Goal: Task Accomplishment & Management: Manage account settings

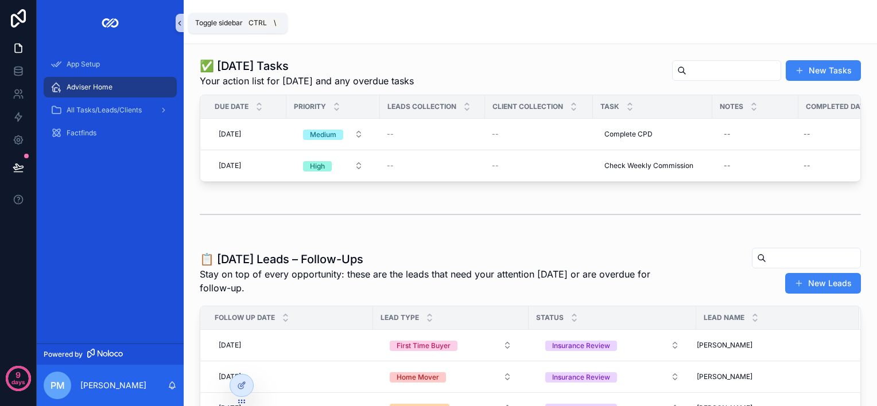
click at [180, 29] on button "scrollable content" at bounding box center [180, 23] width 8 height 18
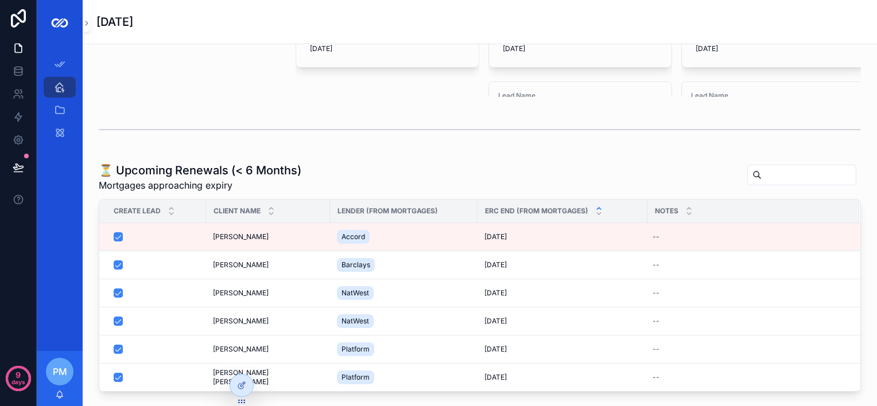
scroll to position [802, 0]
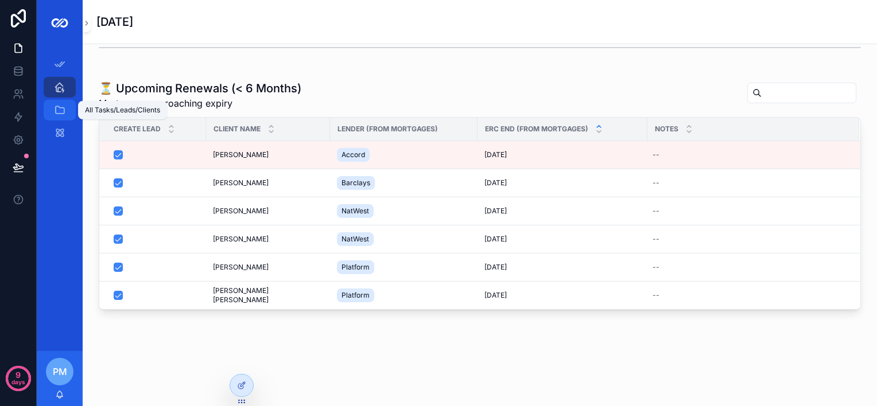
click at [56, 110] on icon "scrollable content" at bounding box center [59, 109] width 11 height 11
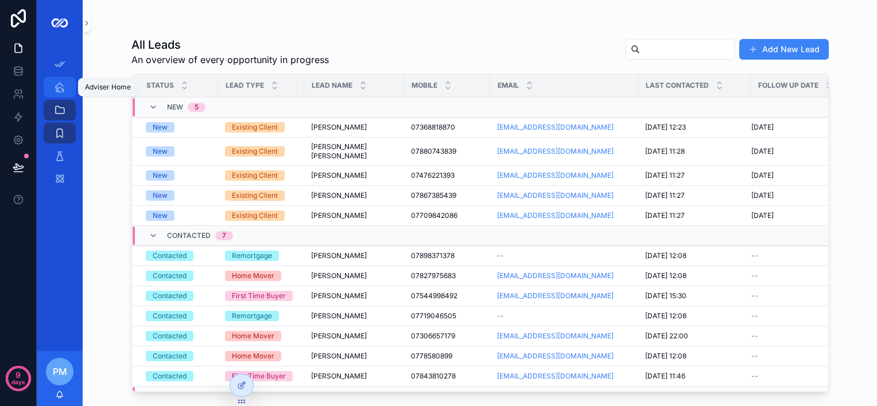
click at [60, 90] on icon "scrollable content" at bounding box center [59, 86] width 11 height 11
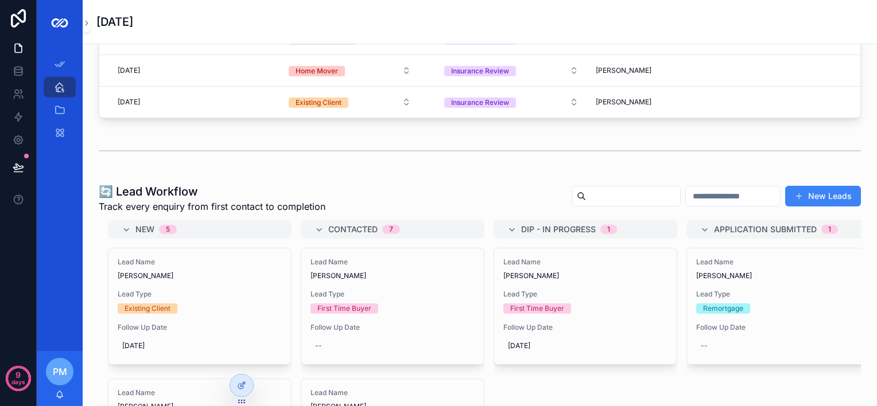
scroll to position [280, 0]
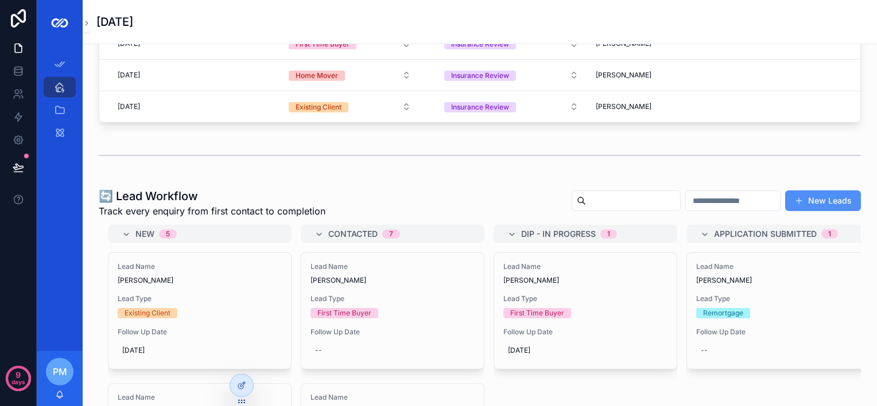
click at [821, 200] on button "New Leads" at bounding box center [823, 201] width 76 height 21
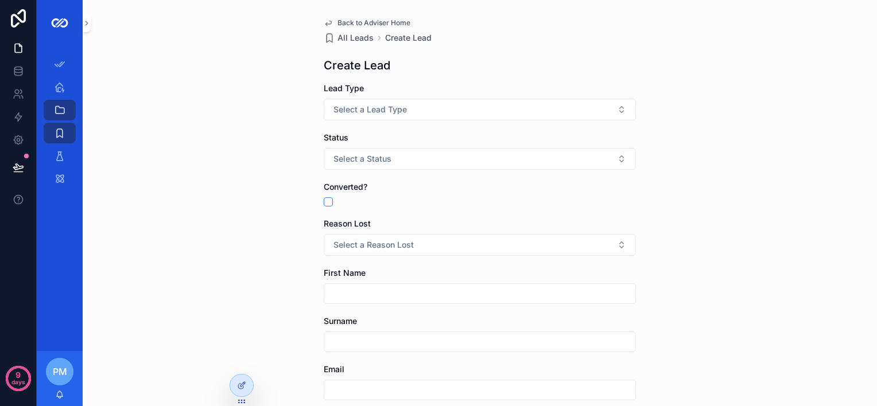
click at [380, 23] on span "Back to Adviser Home" at bounding box center [373, 22] width 73 height 9
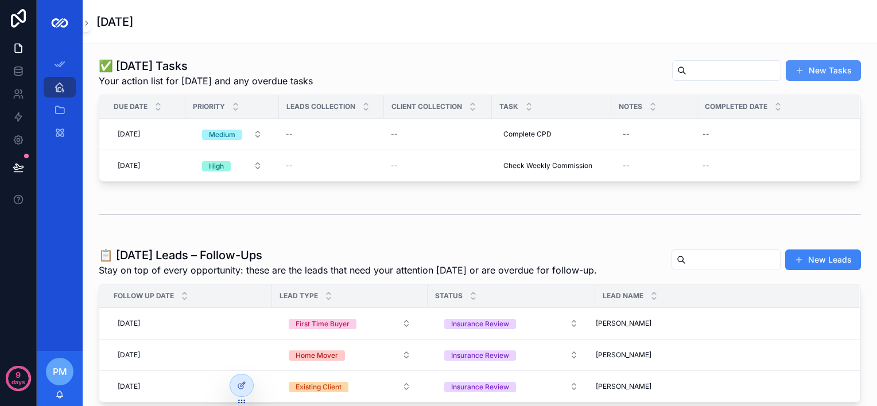
click at [822, 74] on button "New Tasks" at bounding box center [823, 70] width 75 height 21
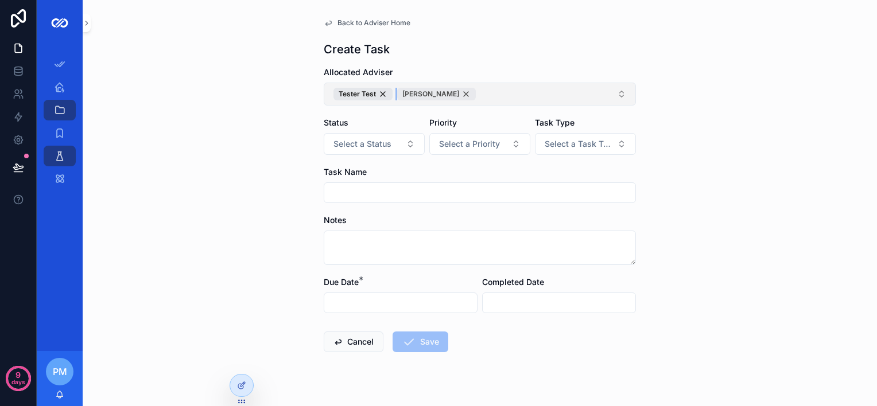
click at [452, 92] on div "[PERSON_NAME]" at bounding box center [436, 94] width 79 height 13
click at [374, 93] on div "Tester Test" at bounding box center [362, 94] width 59 height 13
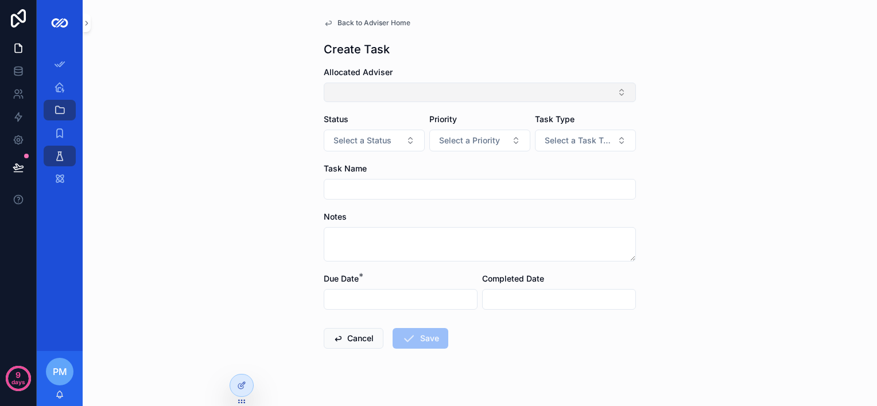
click at [374, 93] on button "Select Button" at bounding box center [480, 93] width 312 height 20
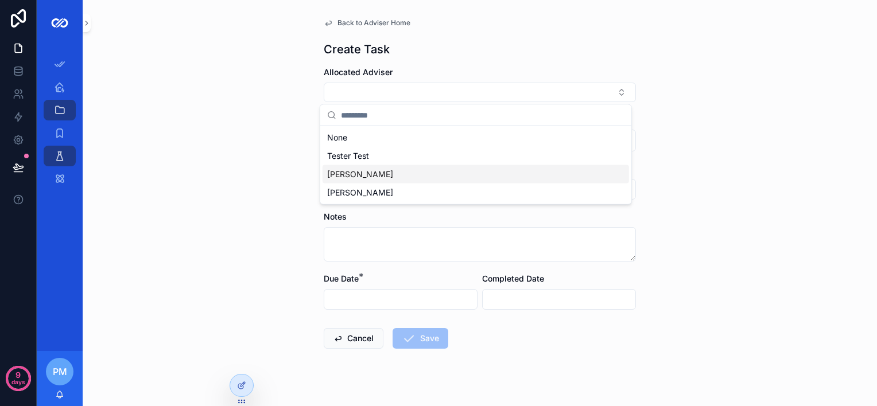
click at [362, 166] on div "[PERSON_NAME]" at bounding box center [476, 174] width 306 height 18
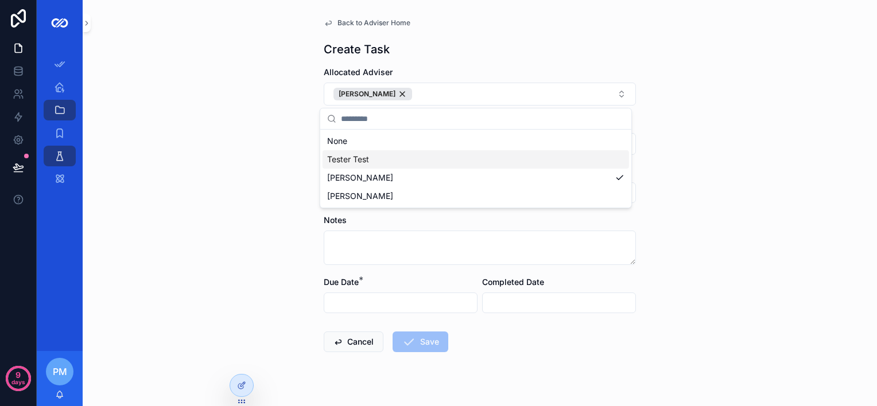
click at [258, 135] on div "Back to Adviser Home Create Task Allocated Adviser [PERSON_NAME] Status Select …" at bounding box center [480, 203] width 794 height 406
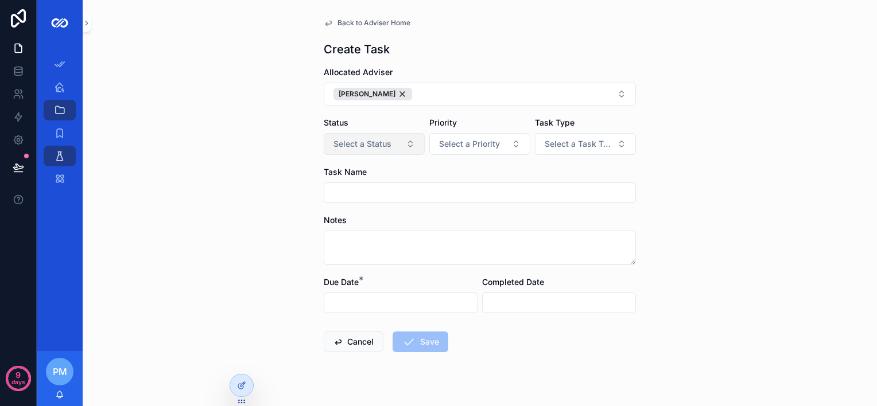
click at [372, 147] on span "Select a Status" at bounding box center [362, 143] width 58 height 11
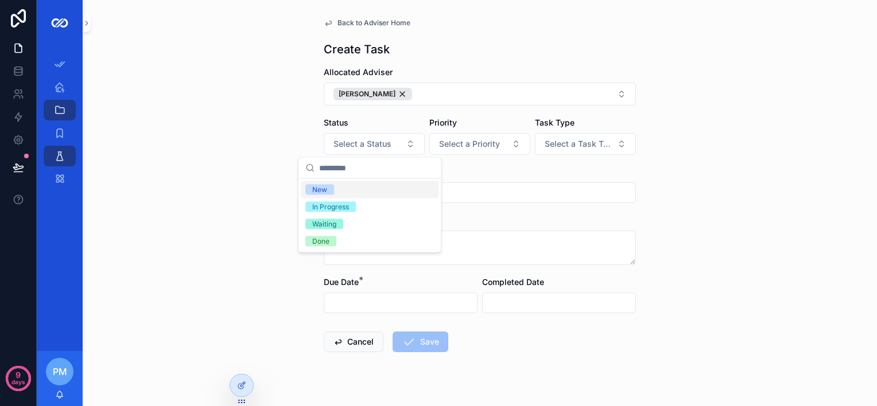
click at [366, 183] on div "New" at bounding box center [370, 189] width 138 height 17
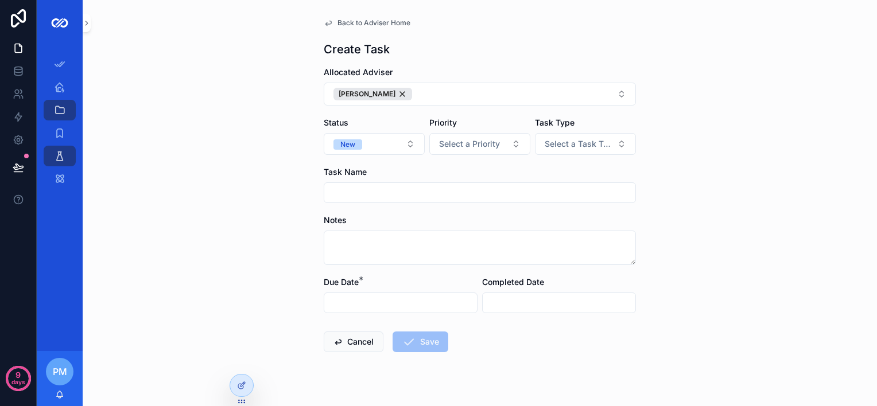
click at [464, 129] on div "Priority Select a Priority" at bounding box center [479, 136] width 101 height 38
click at [462, 135] on button "Select a Priority" at bounding box center [479, 144] width 101 height 22
click at [442, 193] on div "Low" at bounding box center [475, 189] width 138 height 17
click at [560, 146] on span "Select a Task Type" at bounding box center [579, 143] width 68 height 11
click at [368, 22] on span "Back to Adviser Home" at bounding box center [373, 22] width 73 height 9
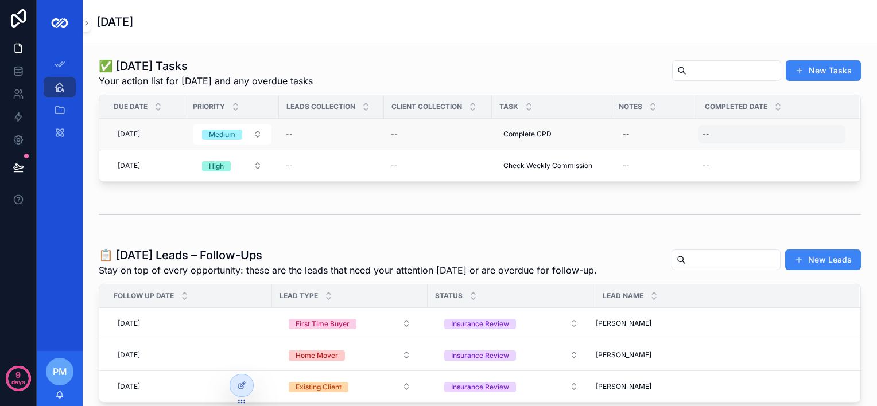
click at [716, 133] on div "--" at bounding box center [771, 134] width 147 height 18
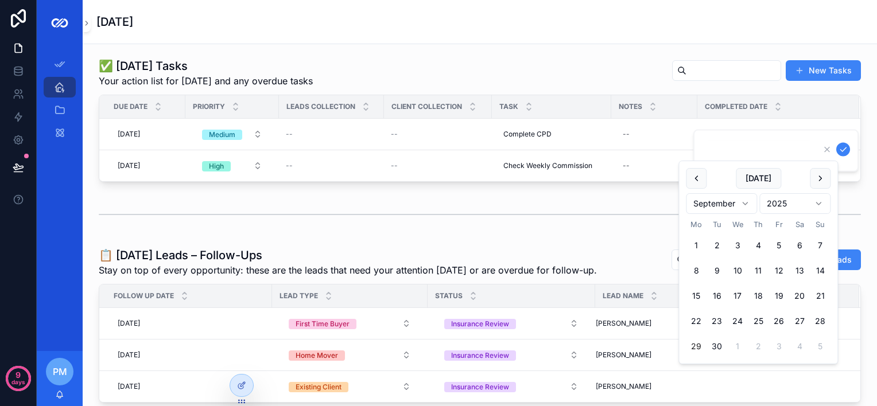
click at [542, 61] on div "✅ [DATE] Tasks Your action list for [DATE] and any overdue tasks New Tasks" at bounding box center [480, 73] width 762 height 30
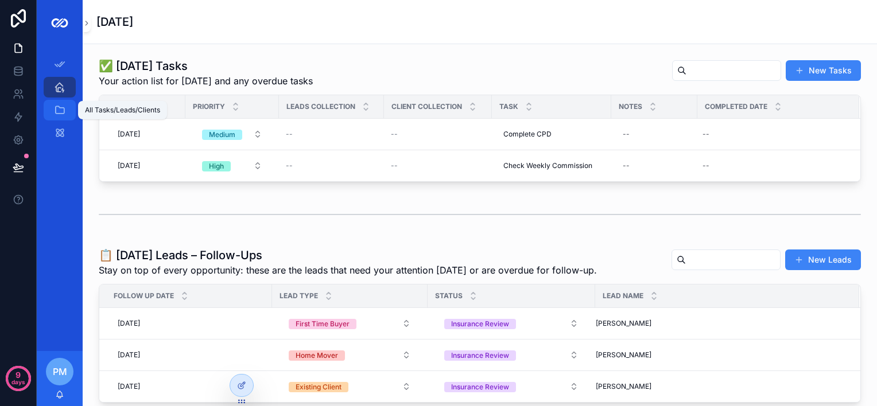
click at [62, 110] on icon "scrollable content" at bounding box center [59, 109] width 11 height 11
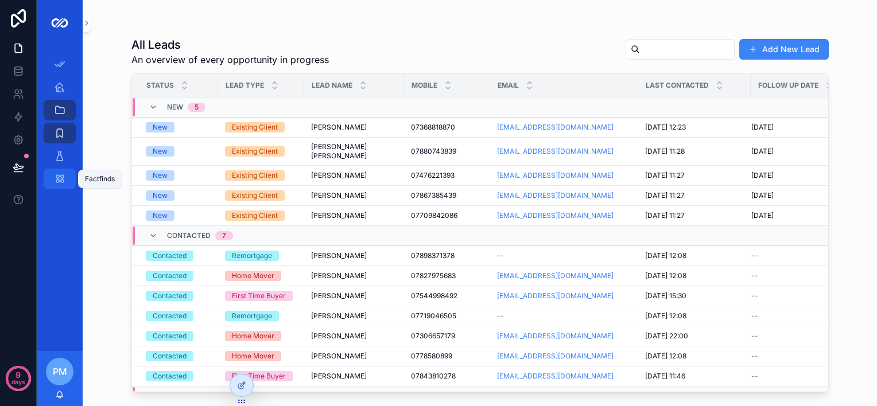
click at [60, 177] on icon "scrollable content" at bounding box center [59, 178] width 11 height 11
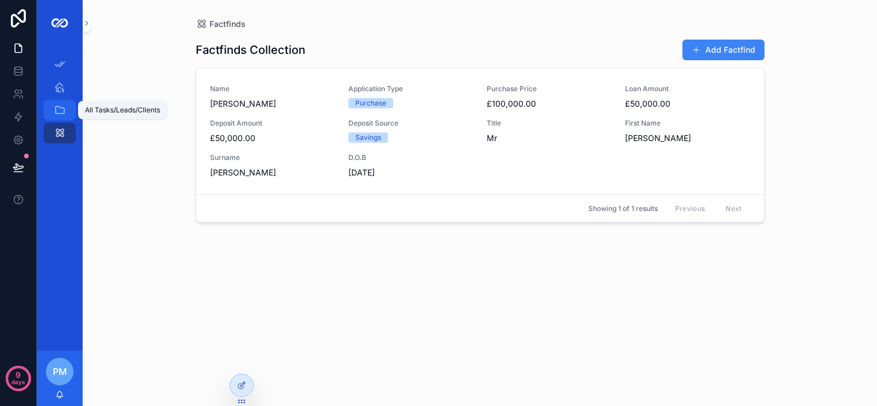
click at [58, 106] on icon "scrollable content" at bounding box center [59, 109] width 11 height 11
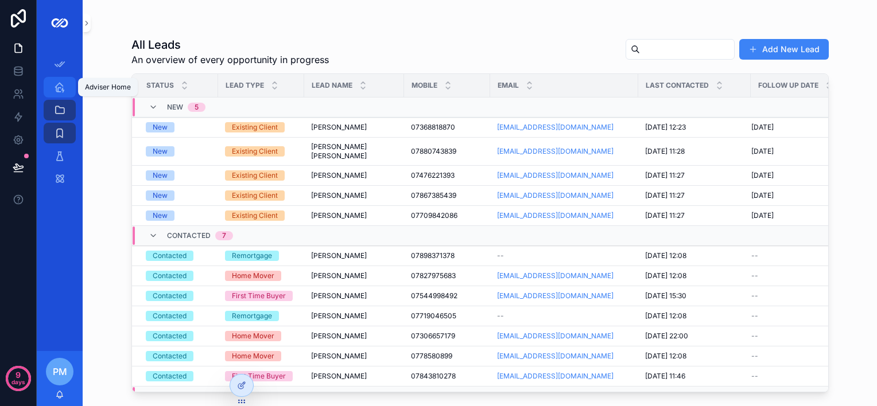
click at [60, 92] on icon "scrollable content" at bounding box center [59, 86] width 11 height 11
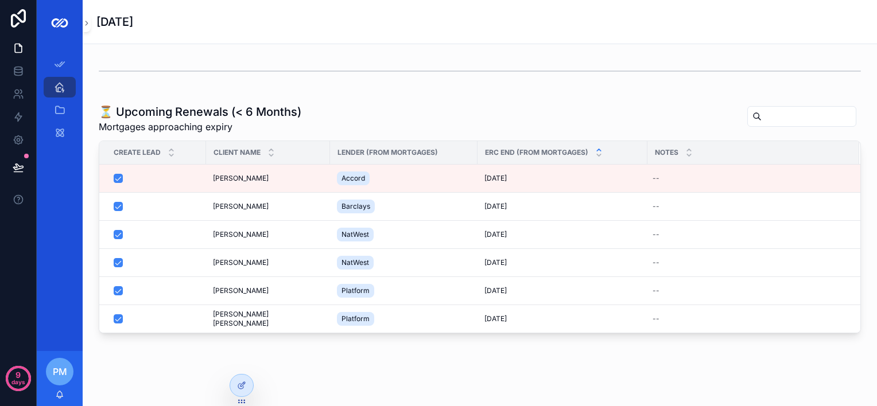
scroll to position [768, 0]
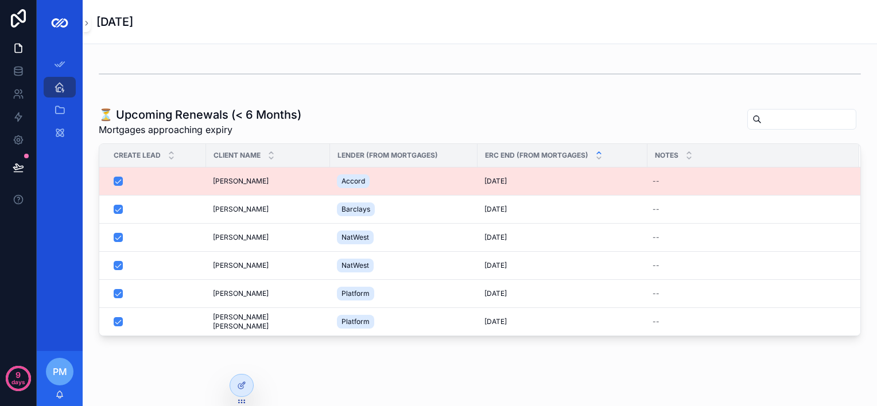
click at [401, 191] on div "Accord" at bounding box center [404, 181] width 134 height 18
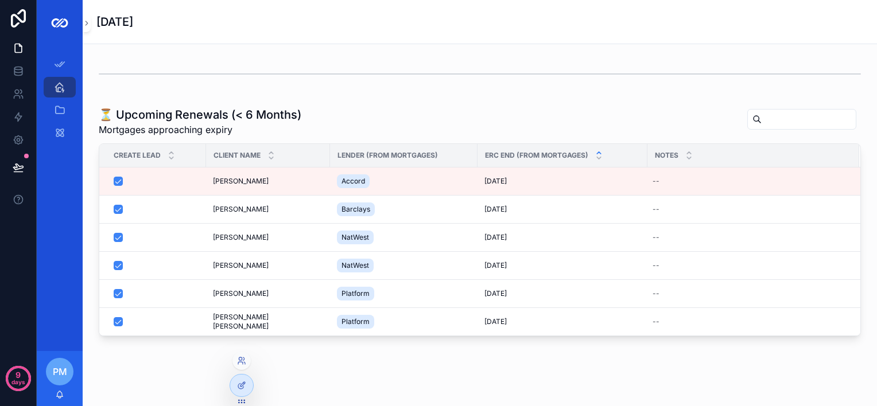
click at [235, 396] on div at bounding box center [242, 390] width 24 height 32
click at [239, 390] on icon at bounding box center [241, 385] width 9 height 9
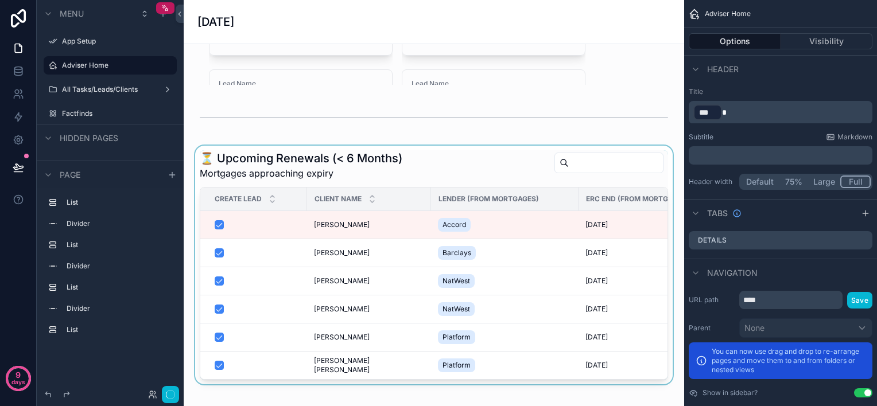
click at [397, 259] on div "scrollable content" at bounding box center [434, 265] width 482 height 239
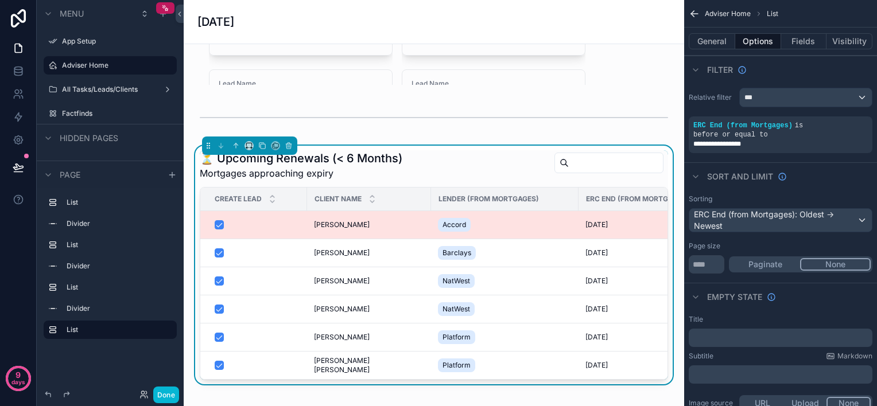
click at [399, 239] on td "[PERSON_NAME] [PERSON_NAME]" at bounding box center [369, 225] width 124 height 28
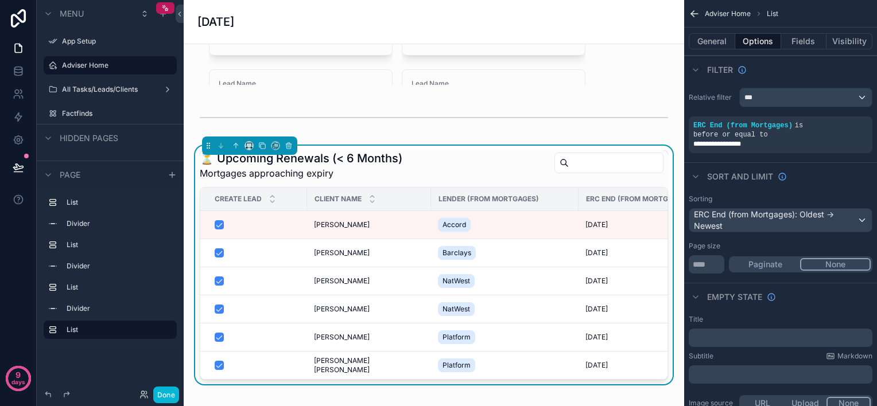
click at [399, 239] on td "[PERSON_NAME] [PERSON_NAME]" at bounding box center [369, 225] width 124 height 28
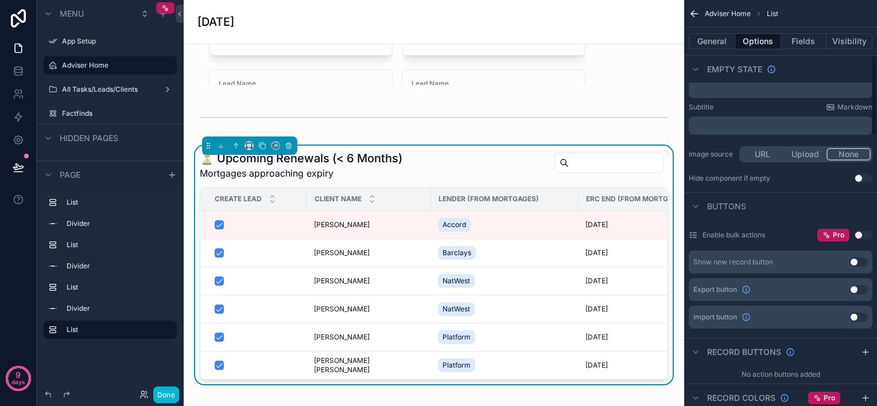
scroll to position [279, 0]
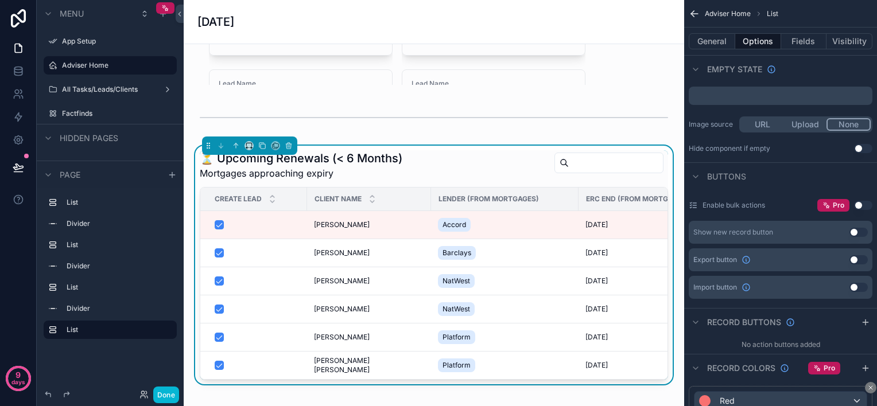
click at [857, 228] on button "Use setting" at bounding box center [858, 232] width 18 height 9
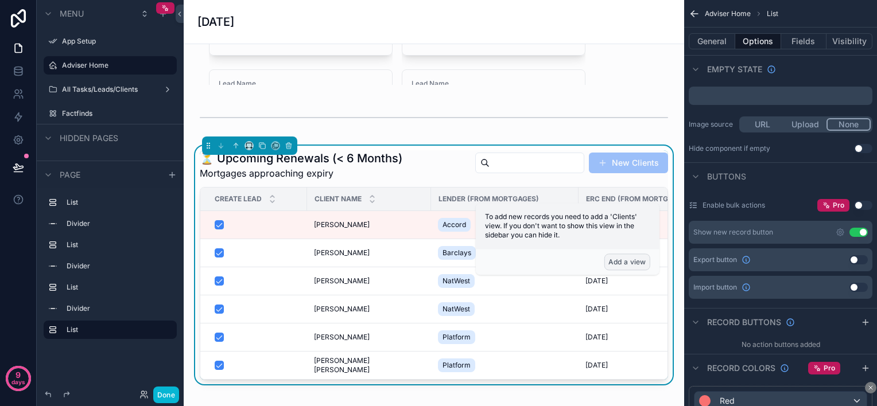
click at [626, 263] on button "Add a view" at bounding box center [627, 262] width 46 height 17
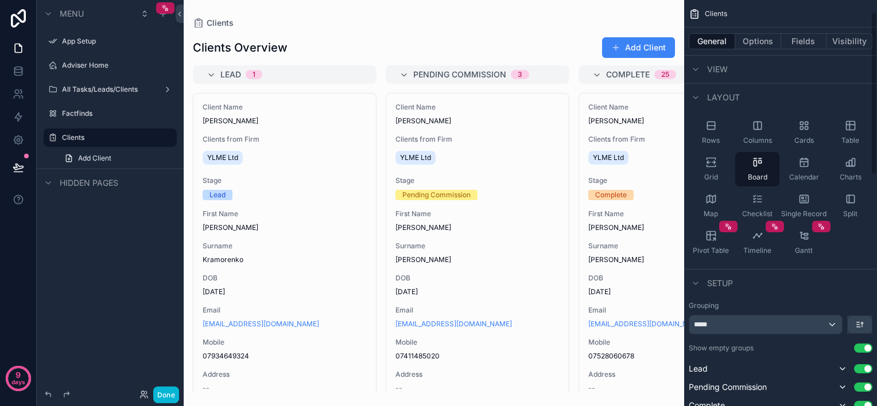
scroll to position [28, 0]
